Goal: Information Seeking & Learning: Learn about a topic

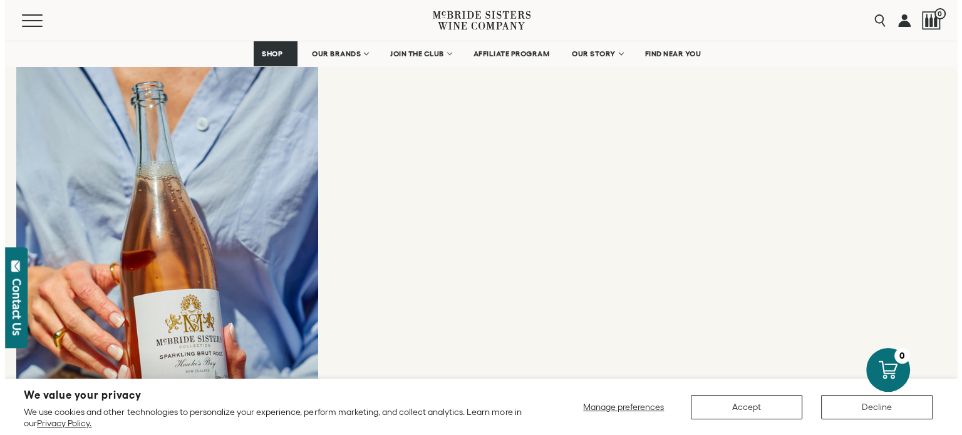
scroll to position [3319, 0]
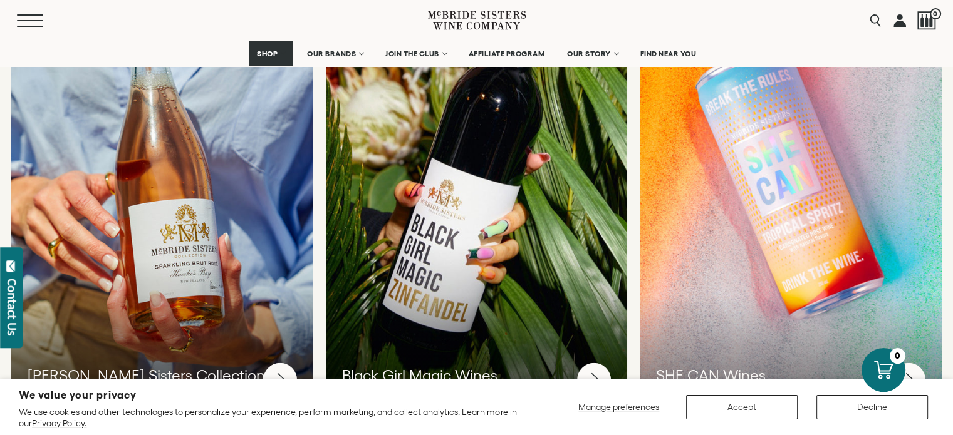
click at [32, 24] on button "Menu" at bounding box center [39, 20] width 45 height 13
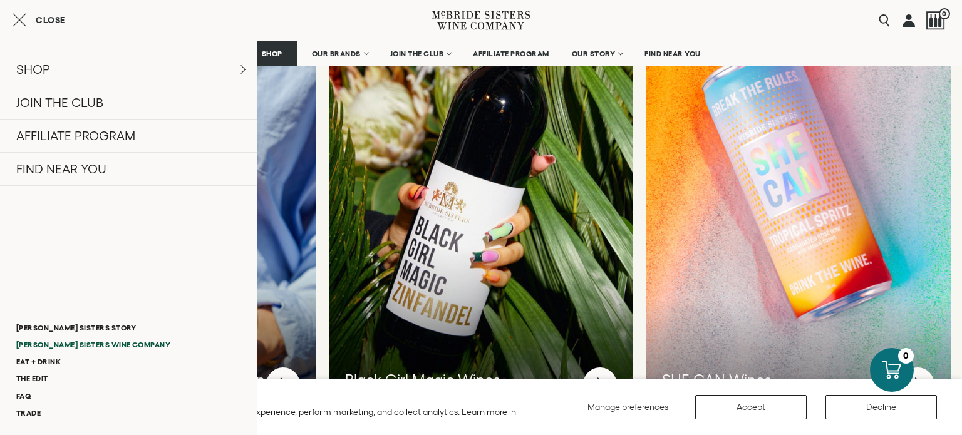
click at [55, 345] on link "[PERSON_NAME] Sisters Wine Company" at bounding box center [128, 344] width 257 height 17
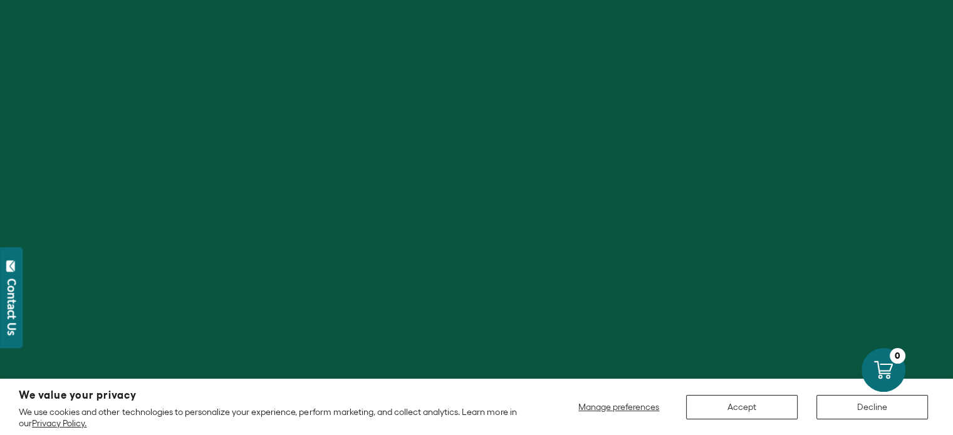
scroll to position [313, 0]
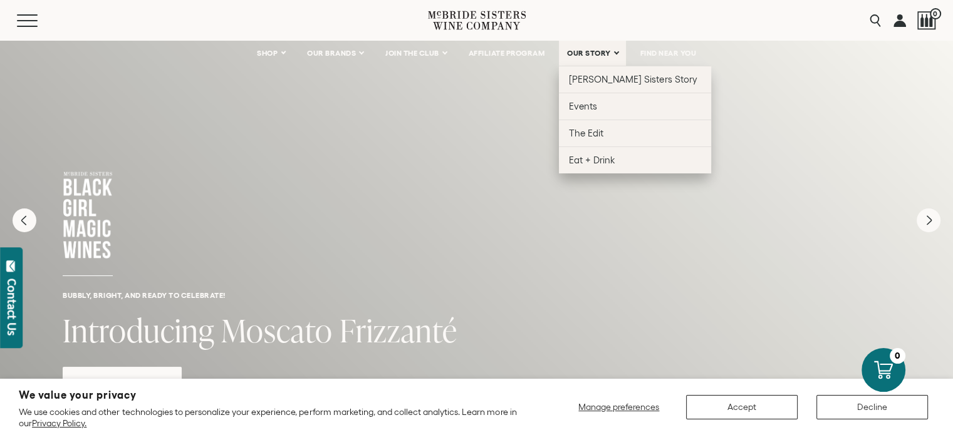
click at [586, 47] on link "OUR STORY" at bounding box center [592, 53] width 67 height 25
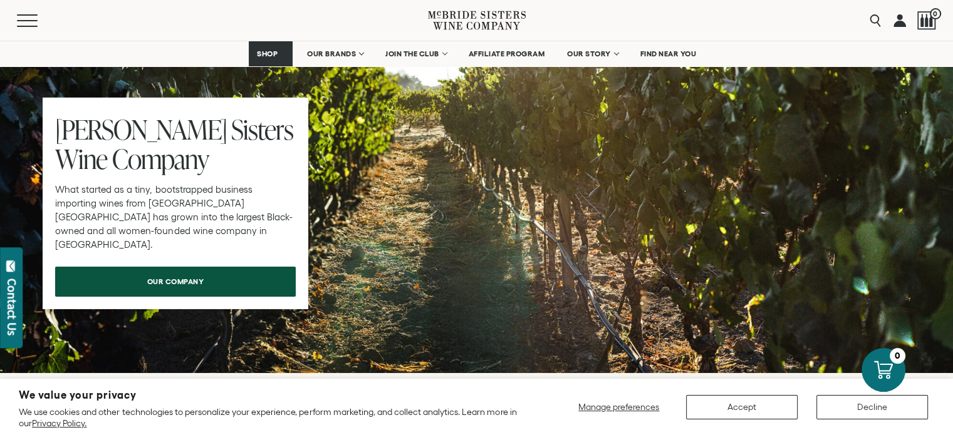
scroll to position [3945, 0]
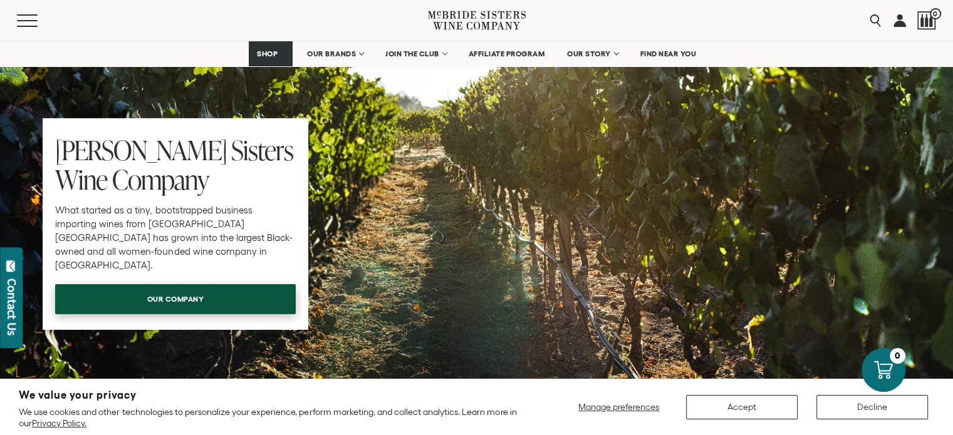
click at [180, 287] on span "our company" at bounding box center [175, 299] width 101 height 24
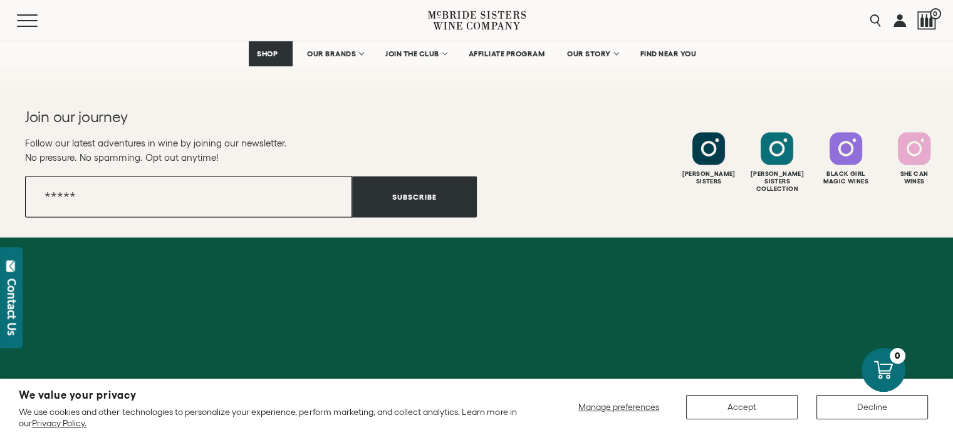
scroll to position [2277, 0]
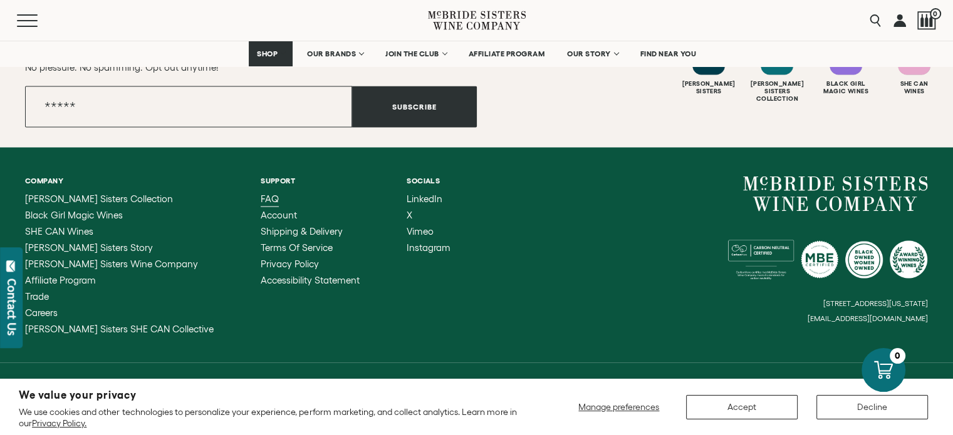
click at [261, 193] on span "FAQ" at bounding box center [270, 198] width 18 height 11
